Goal: Task Accomplishment & Management: Complete application form

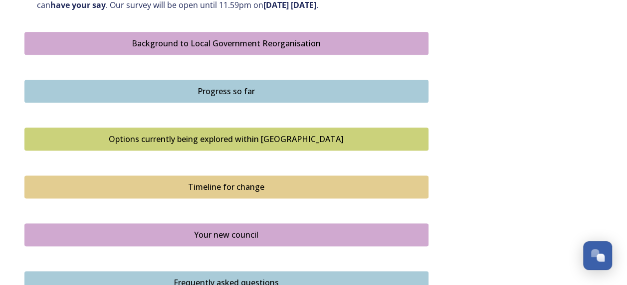
scroll to position [559, 0]
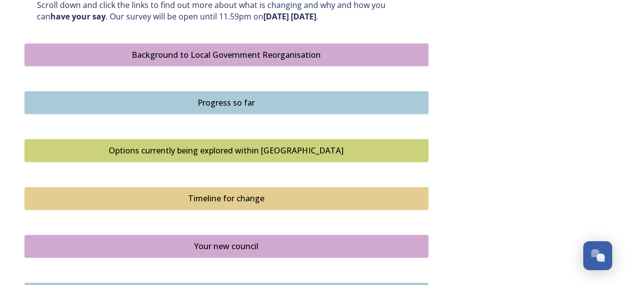
click at [327, 148] on div "Options currently being explored within West Sussex" at bounding box center [226, 151] width 393 height 12
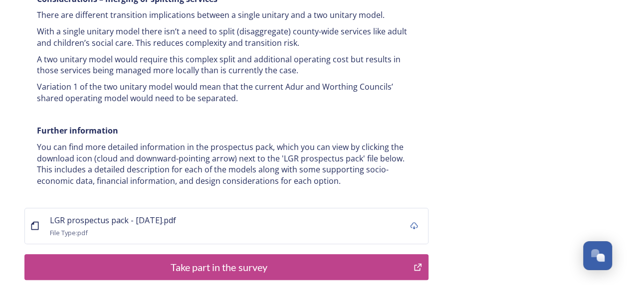
scroll to position [2016, 0]
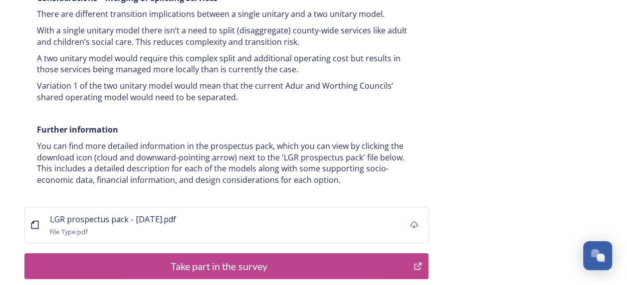
click at [295, 259] on div "Take part in the survey" at bounding box center [219, 266] width 379 height 15
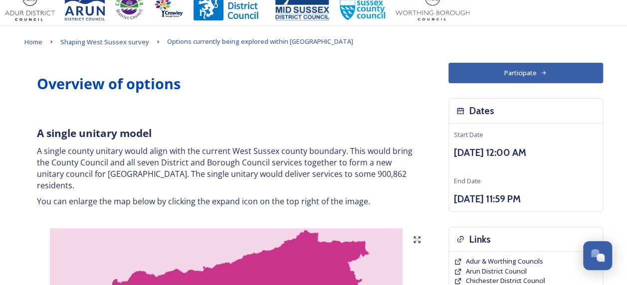
scroll to position [0, 0]
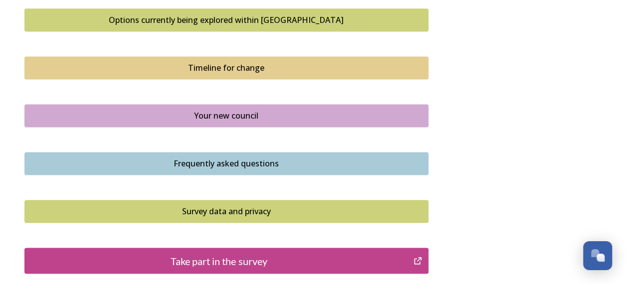
scroll to position [692, 0]
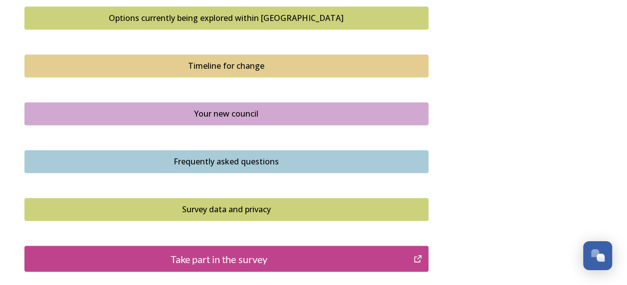
click at [186, 157] on div "Frequently asked questions" at bounding box center [226, 162] width 393 height 12
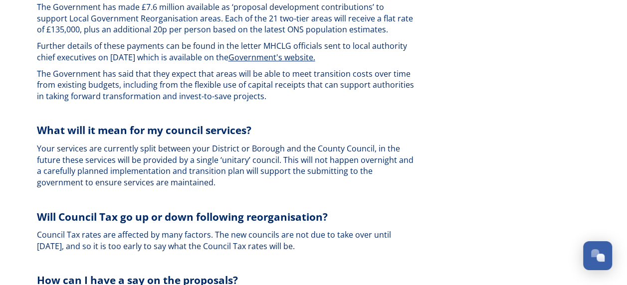
scroll to position [2201, 0]
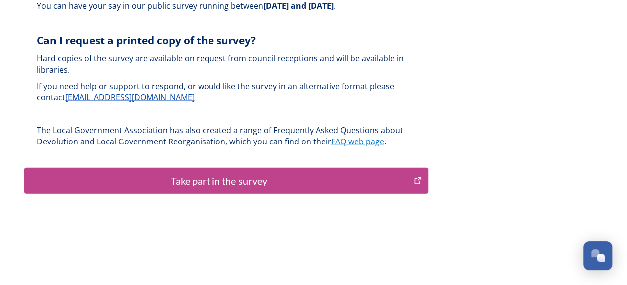
scroll to position [3097, 0]
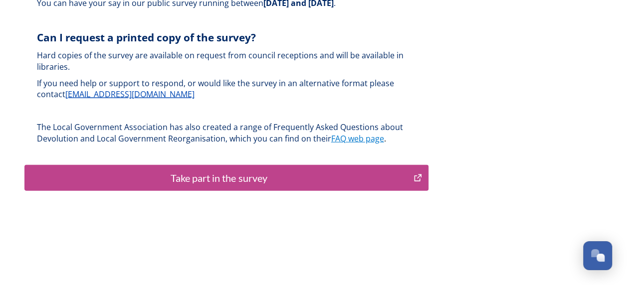
click at [258, 171] on div "Take part in the survey" at bounding box center [219, 178] width 379 height 15
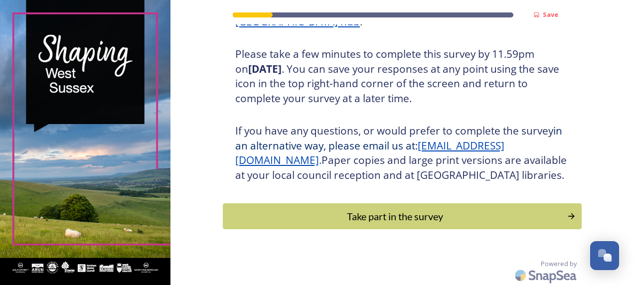
scroll to position [178, 0]
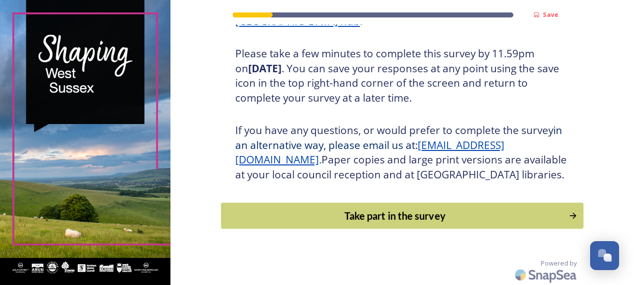
click at [323, 223] on div "Take part in the survey" at bounding box center [394, 215] width 337 height 15
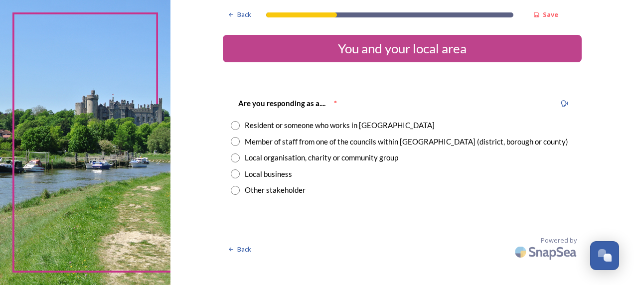
click at [241, 121] on div "Resident or someone who works in [GEOGRAPHIC_DATA]" at bounding box center [402, 125] width 343 height 11
radio input "true"
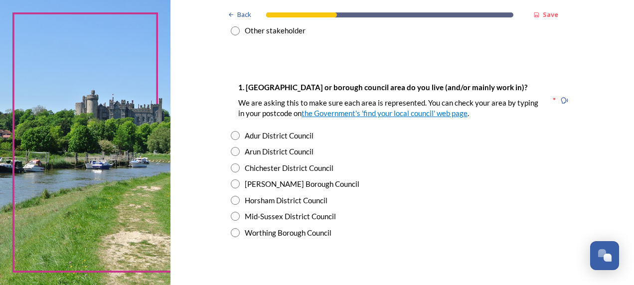
scroll to position [164, 0]
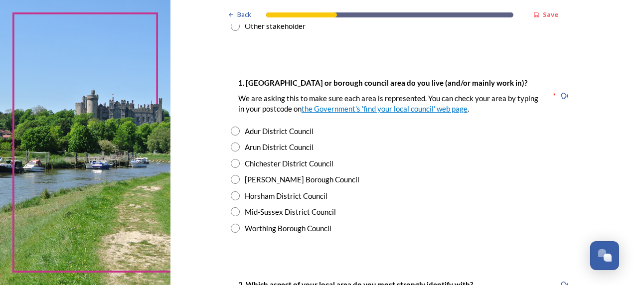
click at [232, 226] on input "radio" at bounding box center [235, 228] width 9 height 9
radio input "true"
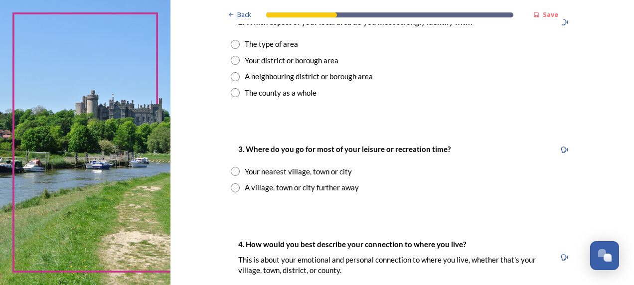
scroll to position [427, 0]
click at [232, 172] on input "radio" at bounding box center [235, 171] width 9 height 9
radio input "true"
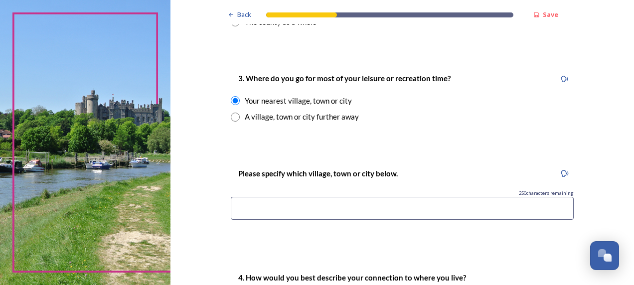
scroll to position [509, 0]
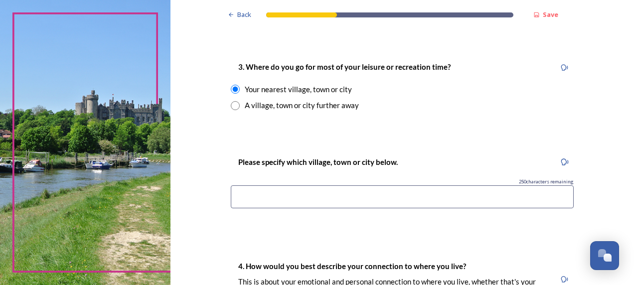
click at [241, 192] on input at bounding box center [402, 197] width 343 height 23
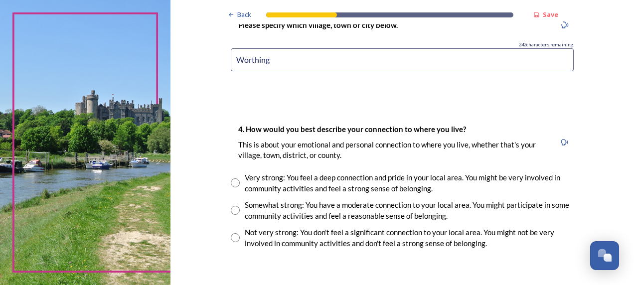
scroll to position [647, 0]
type input "Worthing"
click at [232, 208] on input "radio" at bounding box center [235, 209] width 9 height 9
radio input "true"
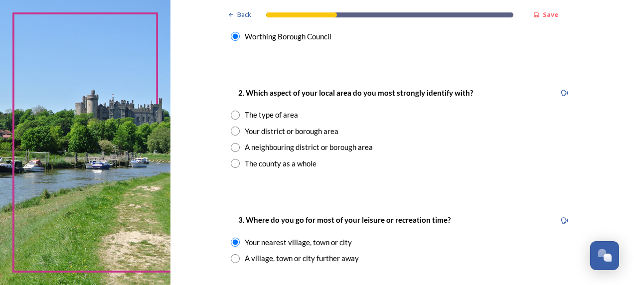
scroll to position [356, 0]
click at [234, 127] on input "radio" at bounding box center [235, 131] width 9 height 9
radio input "true"
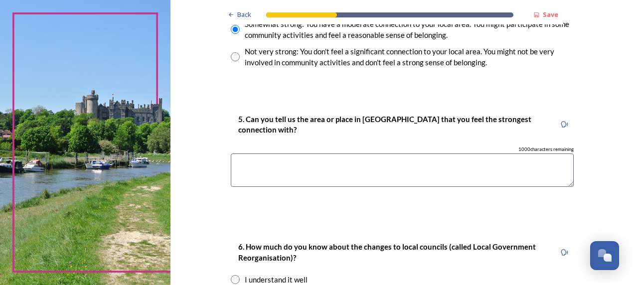
scroll to position [828, 0]
click at [262, 166] on textarea at bounding box center [402, 169] width 343 height 33
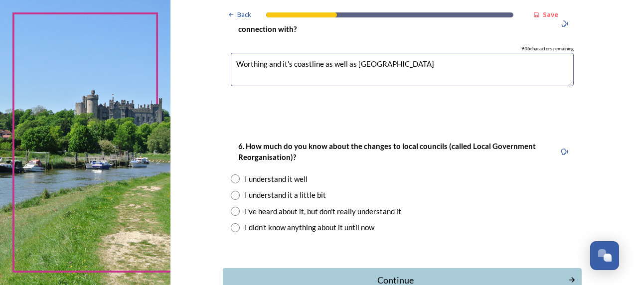
scroll to position [959, 0]
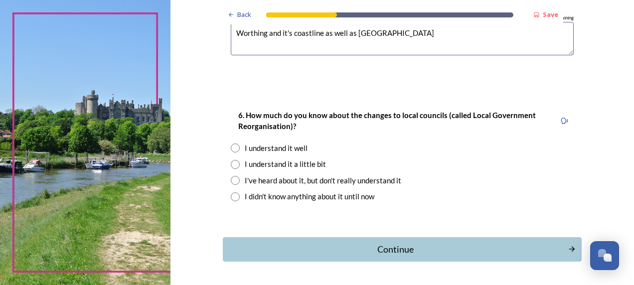
type textarea "Worthing and it's coastline as well as [GEOGRAPHIC_DATA]"
click at [231, 164] on input "radio" at bounding box center [235, 164] width 9 height 9
radio input "true"
click at [233, 144] on input "radio" at bounding box center [235, 148] width 9 height 9
radio input "true"
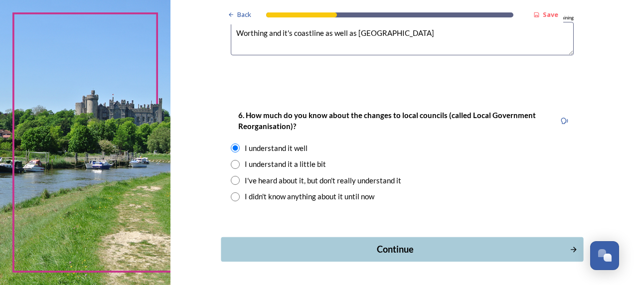
click at [287, 253] on div "Continue" at bounding box center [395, 249] width 338 height 13
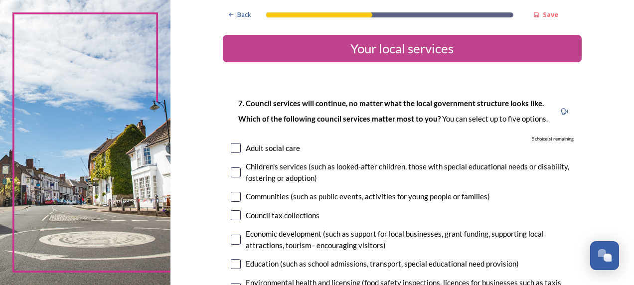
click at [235, 177] on input "checkbox" at bounding box center [236, 173] width 10 height 10
checkbox input "true"
click at [233, 194] on input "checkbox" at bounding box center [236, 197] width 10 height 10
checkbox input "true"
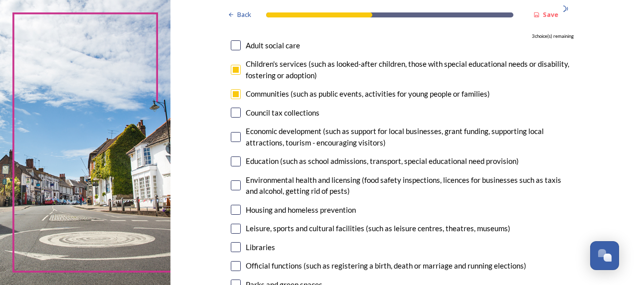
scroll to position [100, 0]
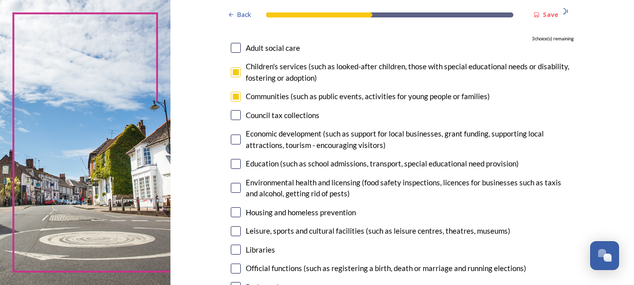
click at [231, 171] on div "7. Council services will continue, no matter what the local government structur…" at bounding box center [402, 223] width 359 height 472
click at [231, 166] on input "checkbox" at bounding box center [236, 164] width 10 height 10
checkbox input "true"
click at [231, 210] on input "checkbox" at bounding box center [236, 212] width 10 height 10
checkbox input "true"
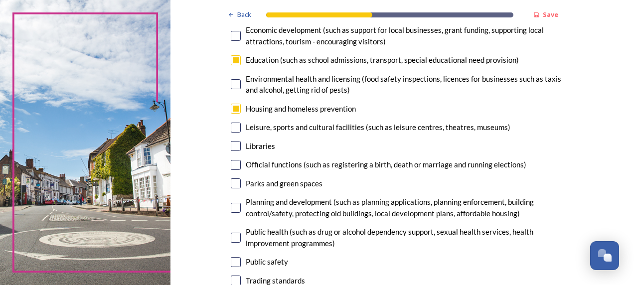
scroll to position [207, 0]
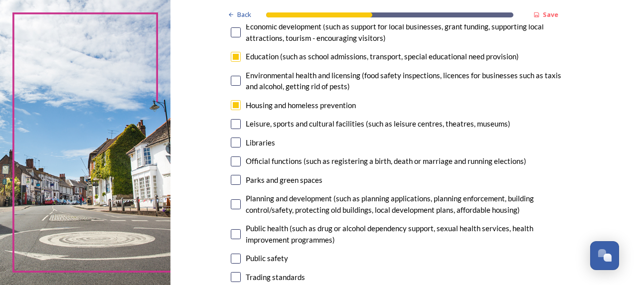
click at [235, 179] on input "checkbox" at bounding box center [236, 180] width 10 height 10
checkbox input "true"
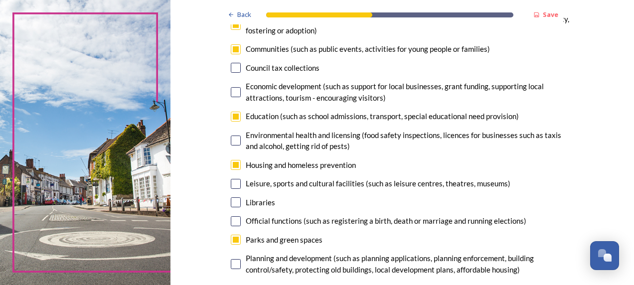
scroll to position [148, 0]
click at [235, 179] on input "checkbox" at bounding box center [236, 184] width 10 height 10
checkbox input "false"
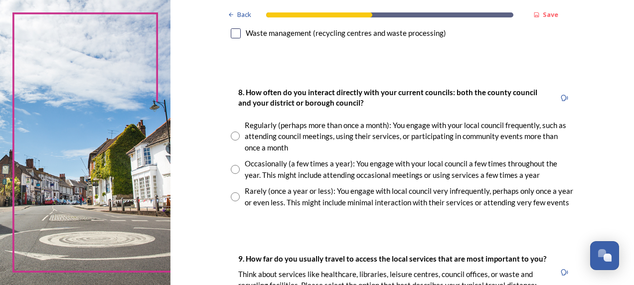
scroll to position [509, 0]
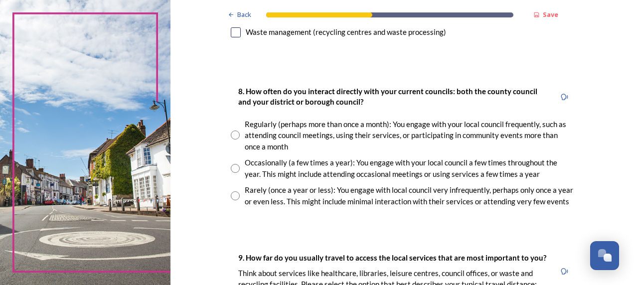
click at [234, 138] on input "radio" at bounding box center [235, 135] width 9 height 9
click at [231, 135] on input "radio" at bounding box center [235, 135] width 9 height 9
radio input "true"
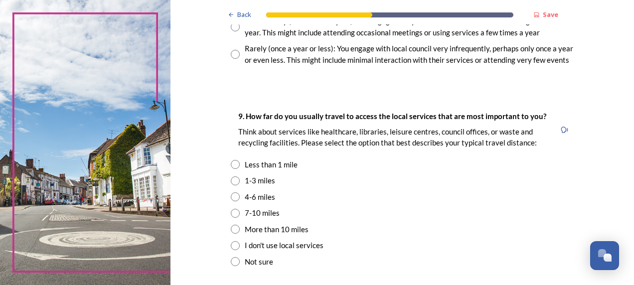
scroll to position [651, 0]
click at [232, 178] on input "radio" at bounding box center [235, 180] width 9 height 9
radio input "true"
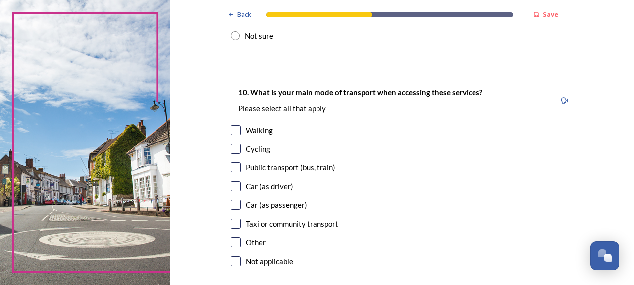
scroll to position [884, 0]
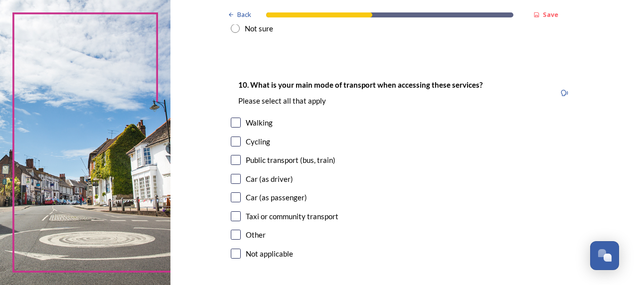
click at [233, 123] on input "checkbox" at bounding box center [236, 123] width 10 height 10
checkbox input "true"
click at [231, 177] on input "checkbox" at bounding box center [236, 179] width 10 height 10
checkbox input "true"
click at [231, 160] on input "checkbox" at bounding box center [236, 160] width 10 height 10
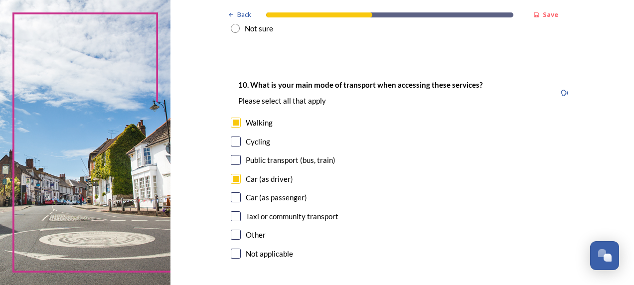
checkbox input "true"
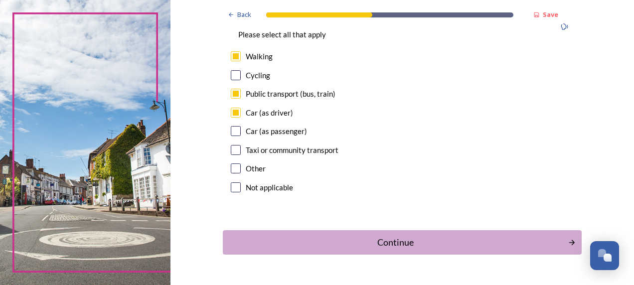
scroll to position [952, 0]
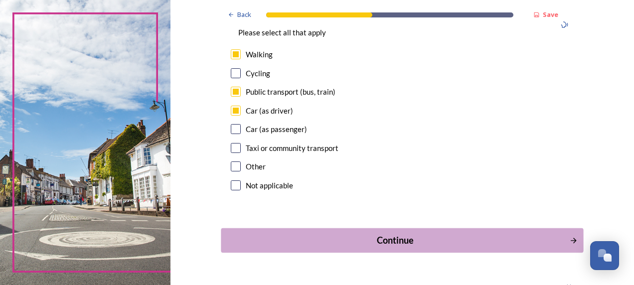
click at [297, 228] on button "Continue" at bounding box center [402, 240] width 363 height 24
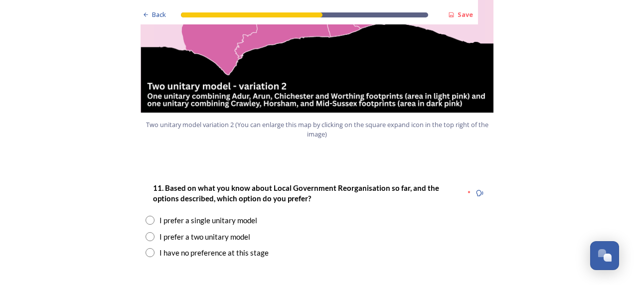
scroll to position [1249, 0]
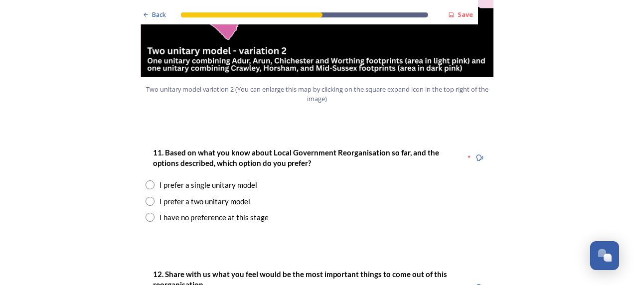
click at [147, 196] on div "I prefer a two unitary model" at bounding box center [317, 201] width 343 height 11
radio input "true"
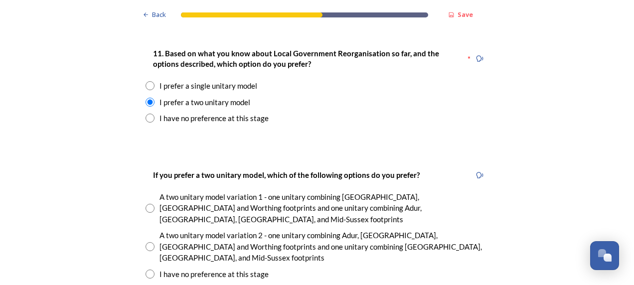
scroll to position [1348, 0]
click at [147, 242] on input "radio" at bounding box center [150, 246] width 9 height 9
radio input "true"
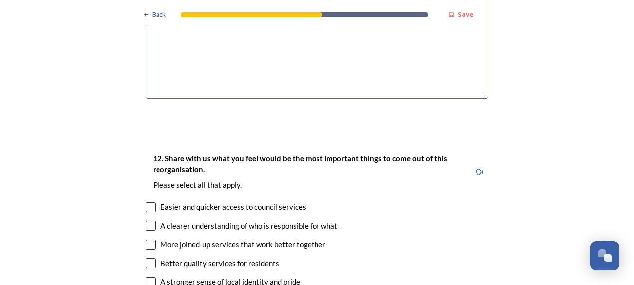
scroll to position [1756, 0]
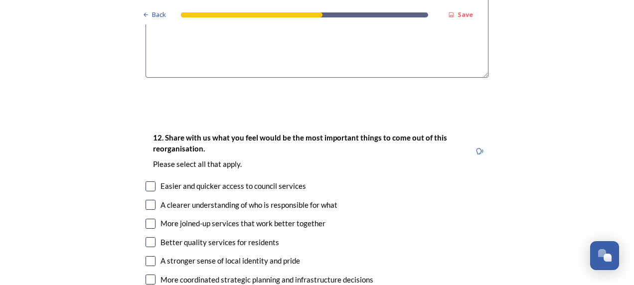
click at [149, 182] on input "checkbox" at bounding box center [151, 187] width 10 height 10
checkbox input "true"
click at [146, 199] on div "A clearer understanding of who is responsible for what" at bounding box center [317, 204] width 343 height 11
checkbox input "true"
click at [147, 219] on input "checkbox" at bounding box center [151, 224] width 10 height 10
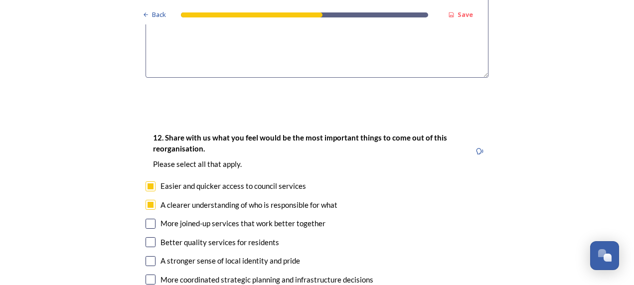
checkbox input "true"
click at [149, 237] on input "checkbox" at bounding box center [151, 242] width 10 height 10
checkbox input "true"
click at [150, 256] on input "checkbox" at bounding box center [151, 261] width 10 height 10
checkbox input "true"
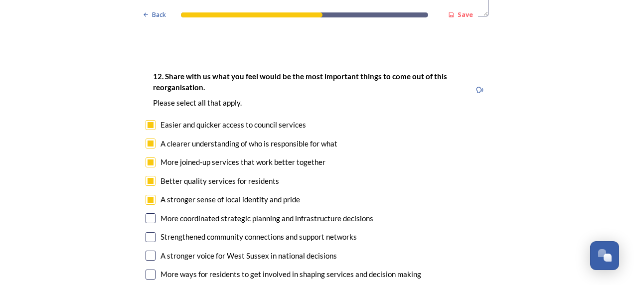
scroll to position [1818, 0]
click at [148, 232] on input "checkbox" at bounding box center [151, 237] width 10 height 10
checkbox input "true"
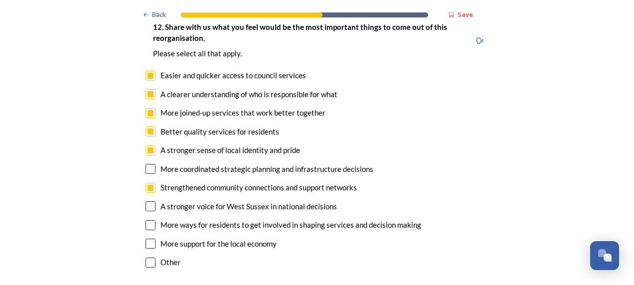
scroll to position [1868, 0]
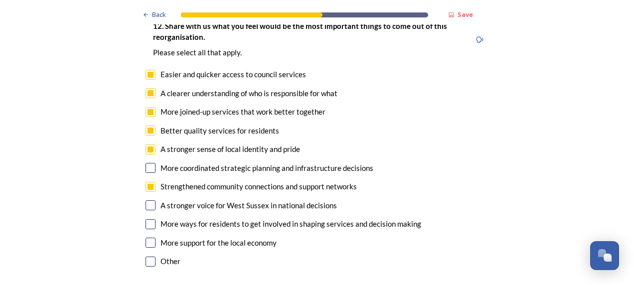
click at [147, 200] on input "checkbox" at bounding box center [151, 205] width 10 height 10
checkbox input "true"
click at [149, 219] on input "checkbox" at bounding box center [151, 224] width 10 height 10
checkbox input "true"
click at [146, 238] on input "checkbox" at bounding box center [151, 243] width 10 height 10
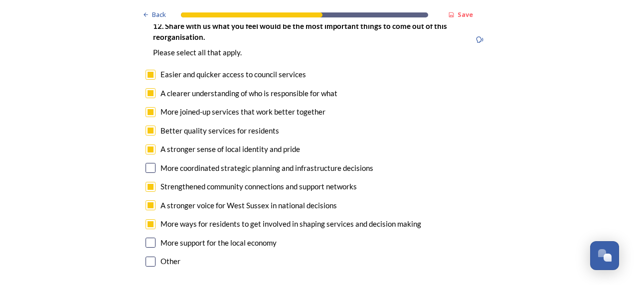
checkbox input "true"
click at [150, 163] on input "checkbox" at bounding box center [151, 168] width 10 height 10
checkbox input "true"
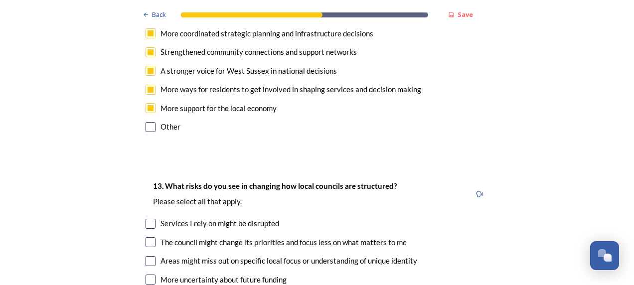
scroll to position [2003, 0]
click at [147, 218] on input "checkbox" at bounding box center [151, 223] width 10 height 10
checkbox input "true"
click at [149, 237] on input "checkbox" at bounding box center [151, 242] width 10 height 10
checkbox input "true"
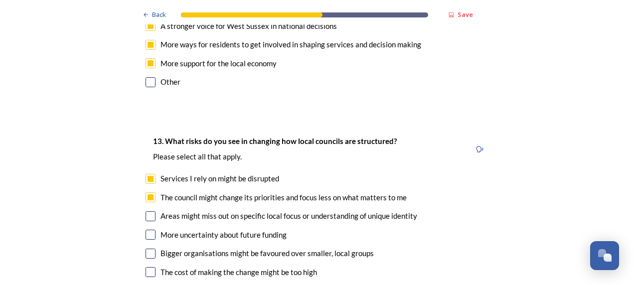
scroll to position [2049, 0]
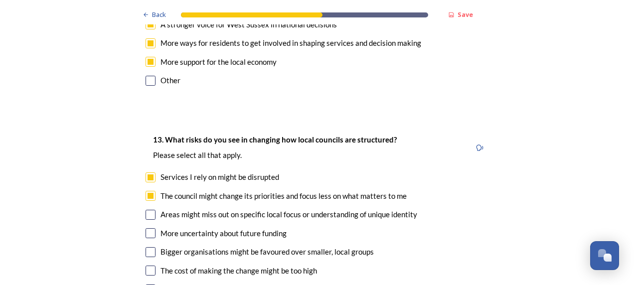
click at [148, 210] on input "checkbox" at bounding box center [151, 215] width 10 height 10
checkbox input "true"
click at [148, 228] on input "checkbox" at bounding box center [151, 233] width 10 height 10
checkbox input "true"
click at [150, 247] on input "checkbox" at bounding box center [151, 252] width 10 height 10
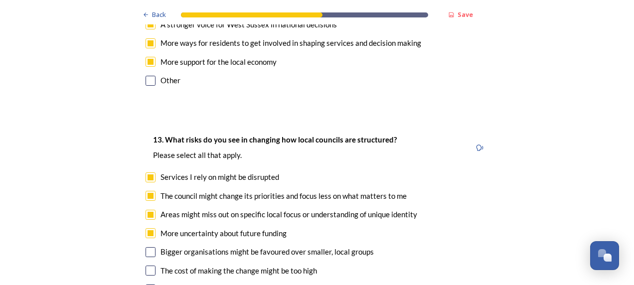
checkbox input "true"
click at [146, 266] on input "checkbox" at bounding box center [151, 271] width 10 height 10
checkbox input "true"
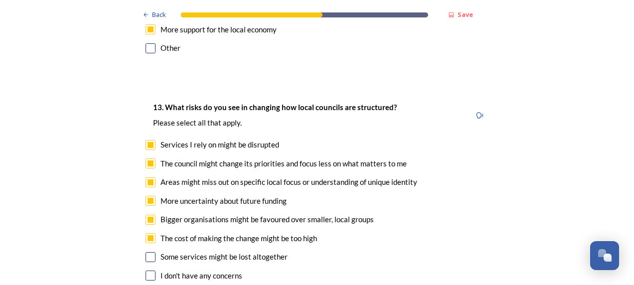
scroll to position [2086, 0]
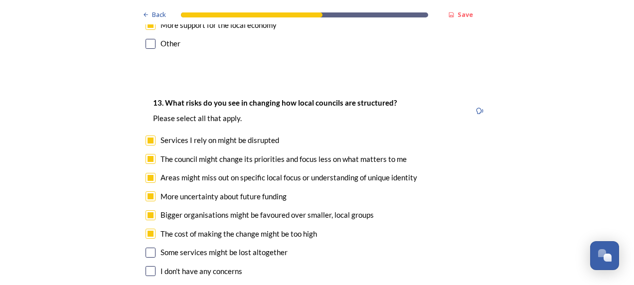
click at [146, 248] on input "checkbox" at bounding box center [151, 253] width 10 height 10
checkbox input "true"
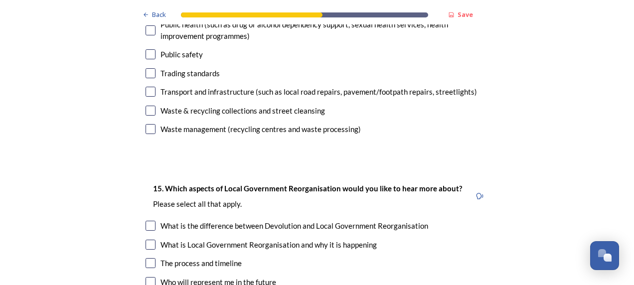
scroll to position [2765, 0]
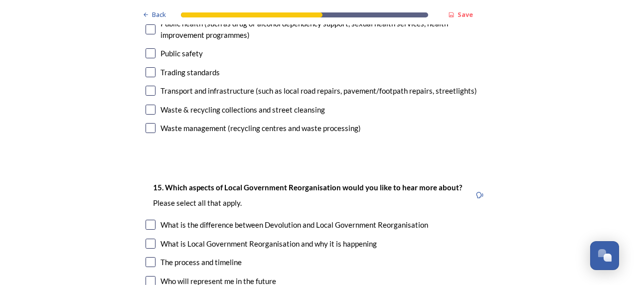
click at [148, 239] on input "checkbox" at bounding box center [151, 244] width 10 height 10
checkbox input "true"
click at [149, 276] on input "checkbox" at bounding box center [151, 281] width 10 height 10
checkbox input "true"
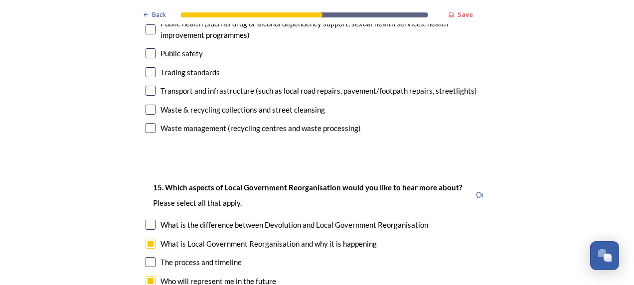
checkbox input "true"
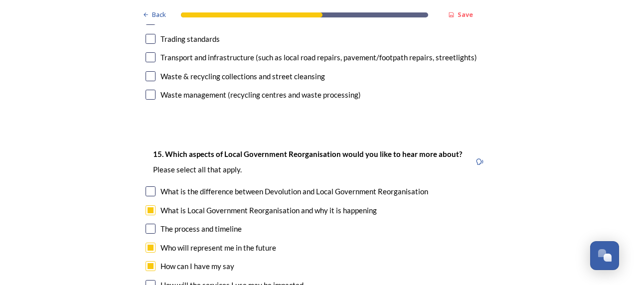
scroll to position [2799, 0]
click at [147, 280] on input "checkbox" at bounding box center [151, 285] width 10 height 10
checkbox input "true"
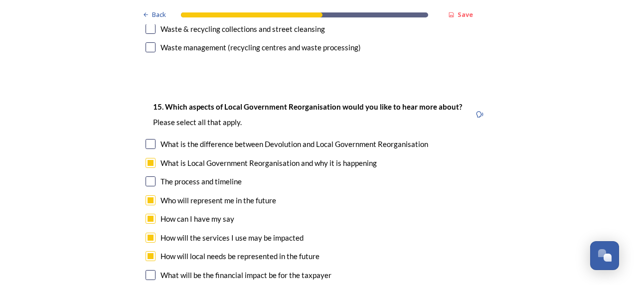
scroll to position [2848, 0]
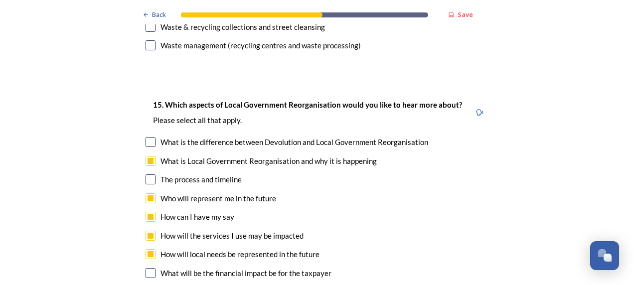
click at [148, 268] on input "checkbox" at bounding box center [151, 273] width 10 height 10
checkbox input "true"
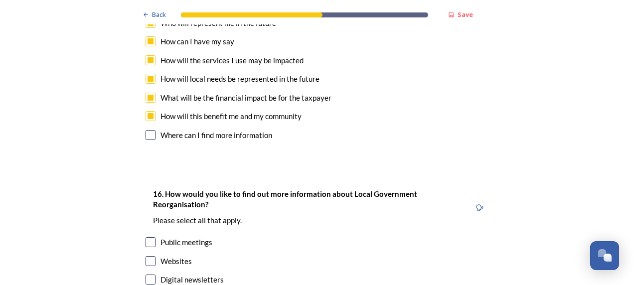
scroll to position [3025, 0]
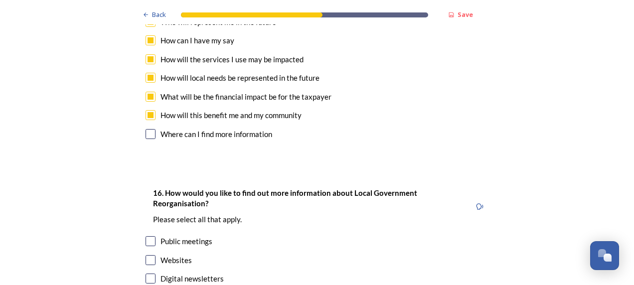
click at [149, 236] on input "checkbox" at bounding box center [151, 241] width 10 height 10
checkbox input "true"
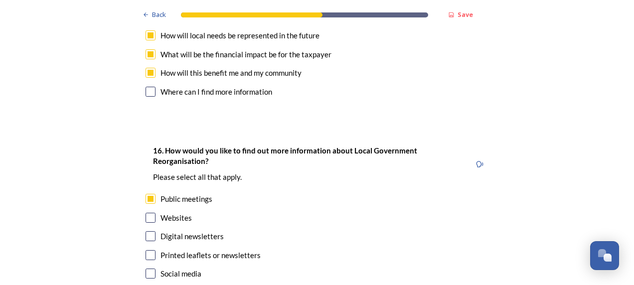
scroll to position [3068, 0]
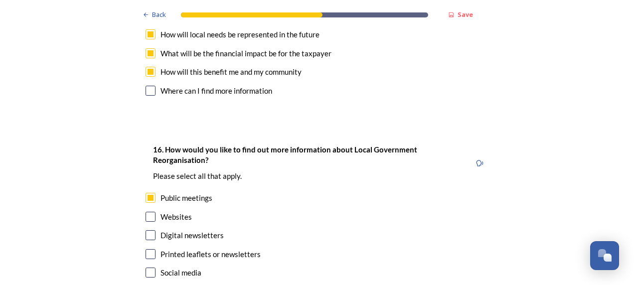
click at [146, 268] on input "checkbox" at bounding box center [151, 273] width 10 height 10
checkbox input "true"
click at [148, 230] on input "checkbox" at bounding box center [151, 235] width 10 height 10
checkbox input "true"
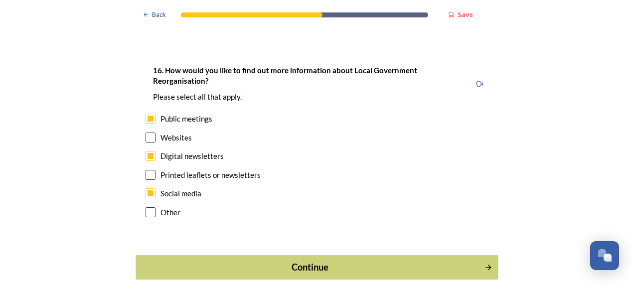
click at [341, 261] on div "Continue" at bounding box center [311, 267] width 338 height 13
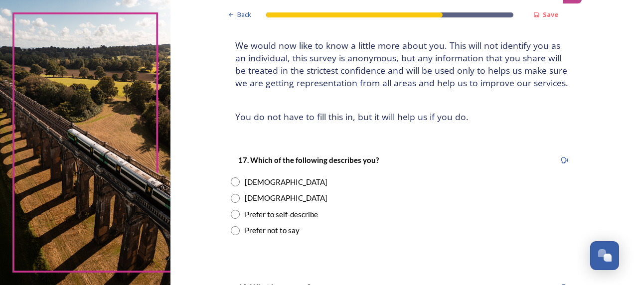
scroll to position [60, 0]
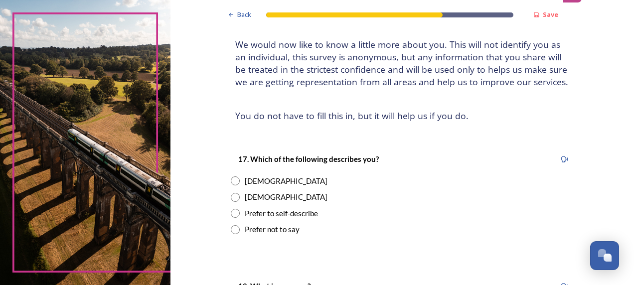
click at [246, 176] on div "[DEMOGRAPHIC_DATA]" at bounding box center [286, 181] width 83 height 11
radio input "true"
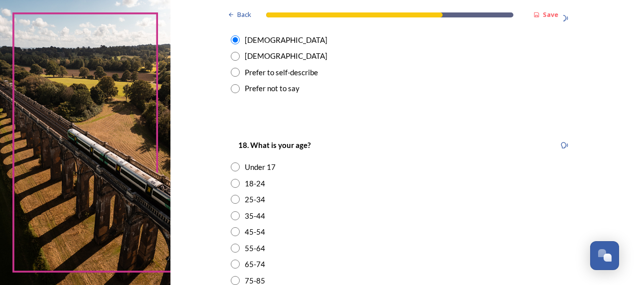
scroll to position [201, 0]
click at [231, 215] on input "radio" at bounding box center [235, 215] width 9 height 9
radio input "true"
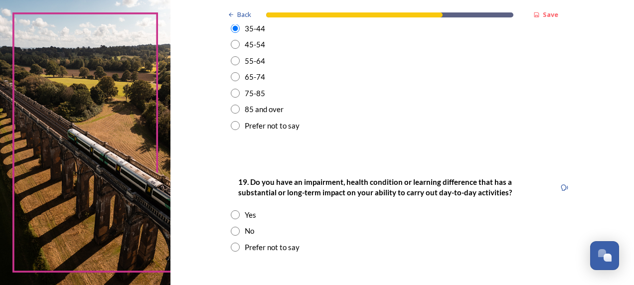
scroll to position [389, 0]
click at [234, 229] on input "radio" at bounding box center [235, 230] width 9 height 9
radio input "true"
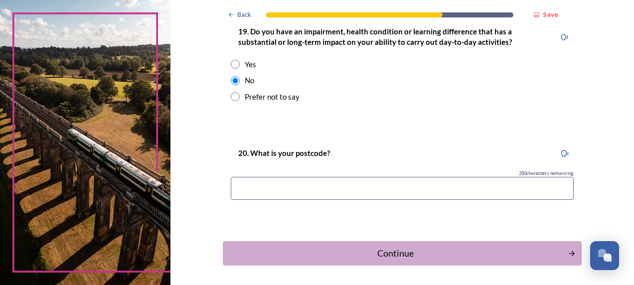
scroll to position [540, 0]
click at [316, 190] on input at bounding box center [402, 188] width 343 height 23
click at [316, 190] on input "B" at bounding box center [402, 188] width 343 height 23
type input "BN14"
click at [306, 256] on div "Continue" at bounding box center [395, 252] width 338 height 13
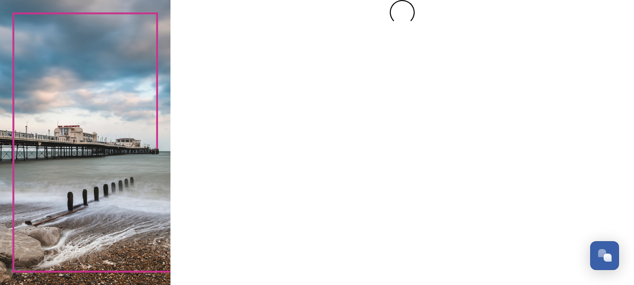
scroll to position [0, 0]
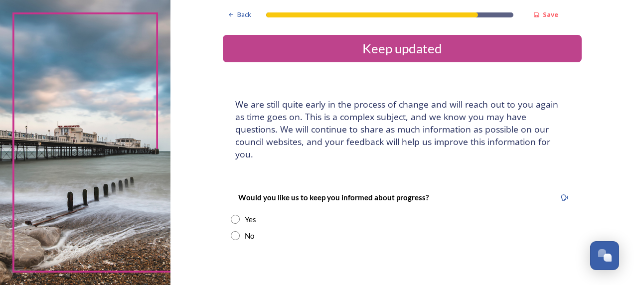
click at [238, 214] on div "Yes" at bounding box center [402, 219] width 343 height 11
radio input "true"
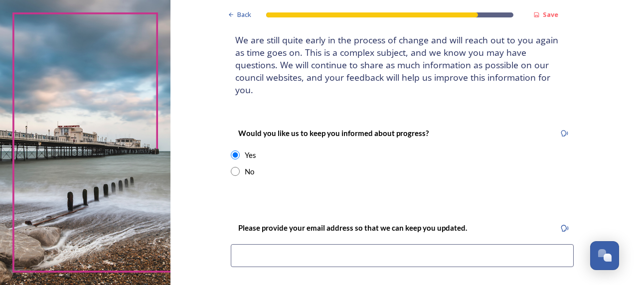
scroll to position [65, 0]
click at [257, 249] on input at bounding box center [402, 255] width 343 height 23
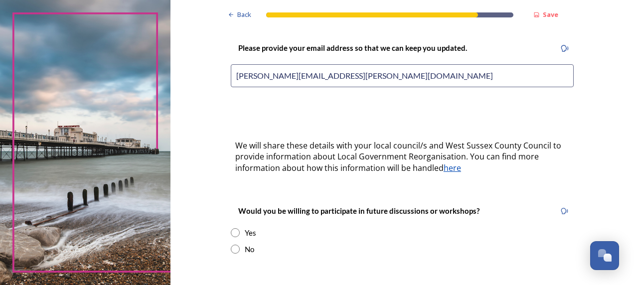
scroll to position [272, 0]
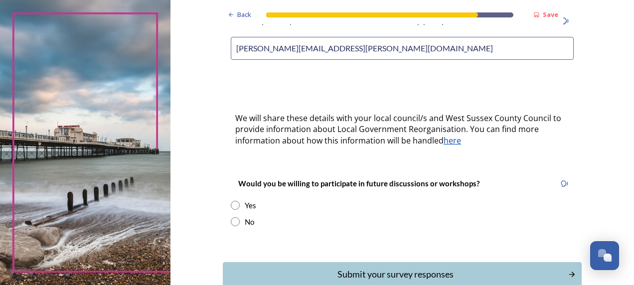
type input "[PERSON_NAME][EMAIL_ADDRESS][PERSON_NAME][DOMAIN_NAME]"
click at [232, 201] on input "radio" at bounding box center [235, 205] width 9 height 9
radio input "true"
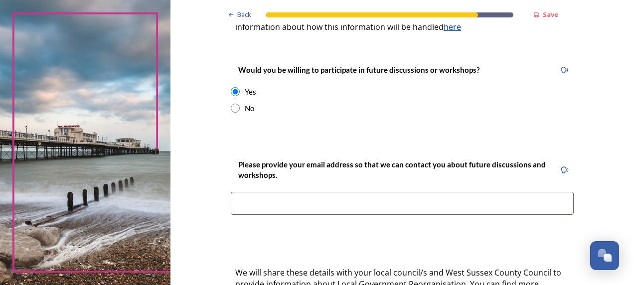
scroll to position [387, 0]
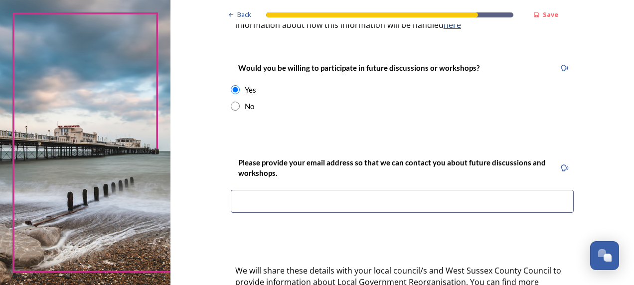
click at [356, 190] on input at bounding box center [402, 201] width 343 height 23
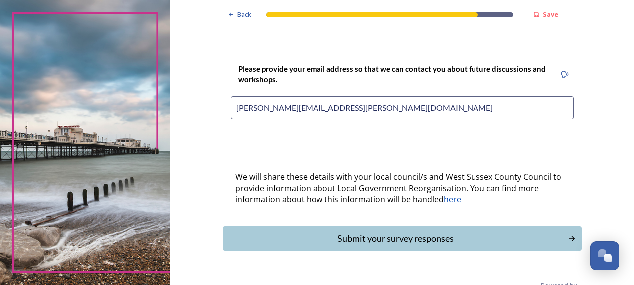
scroll to position [491, 0]
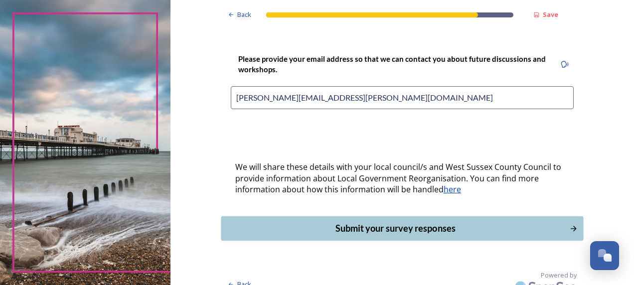
type input "[PERSON_NAME][EMAIL_ADDRESS][PERSON_NAME][DOMAIN_NAME]"
click at [356, 222] on div "Submit your survey responses" at bounding box center [395, 228] width 338 height 13
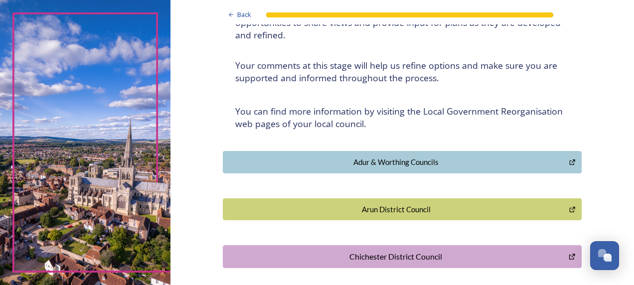
scroll to position [130, 0]
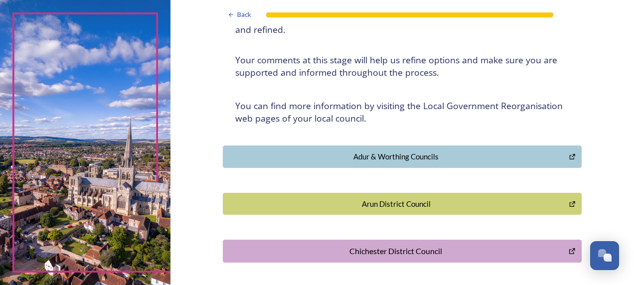
click at [384, 150] on button "Adur & Worthing Councils" at bounding box center [402, 157] width 359 height 22
